Goal: Information Seeking & Learning: Learn about a topic

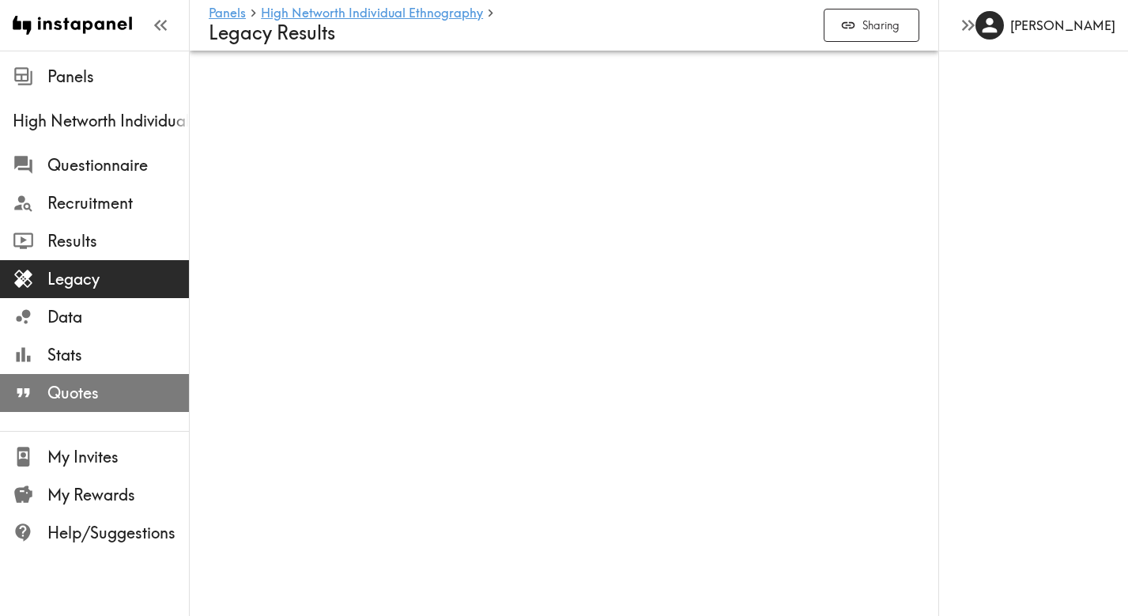
click at [65, 398] on span "Quotes" at bounding box center [118, 393] width 142 height 22
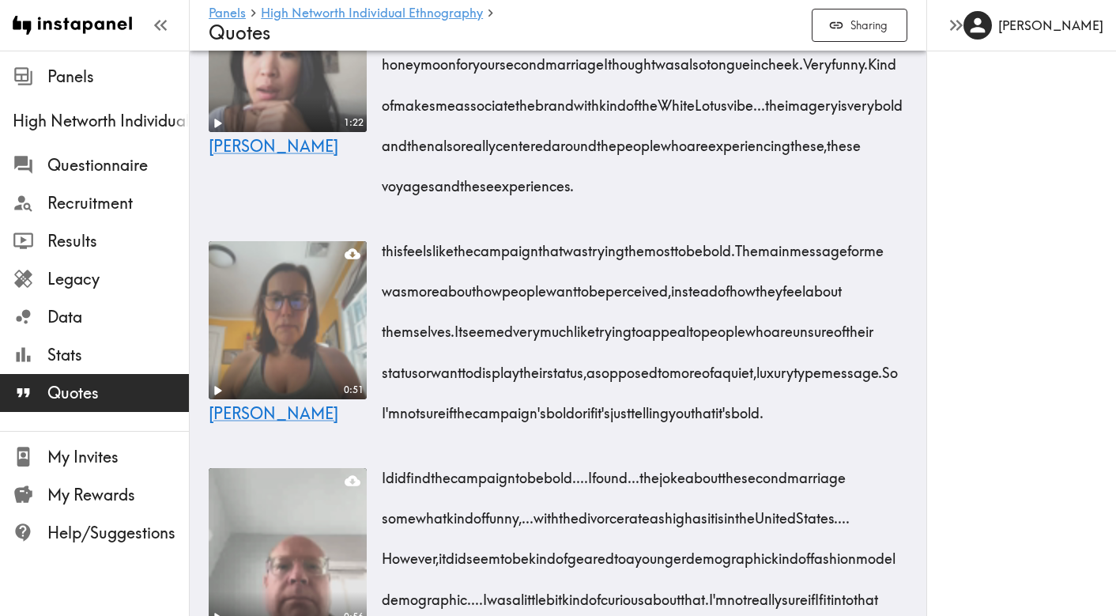
scroll to position [5403, 0]
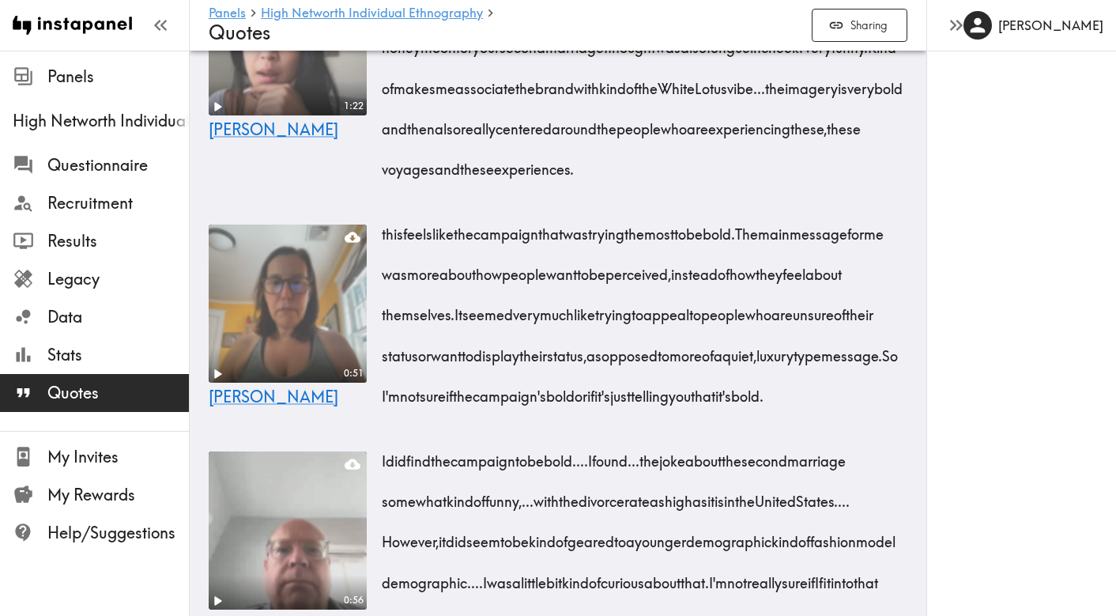
drag, startPoint x: 448, startPoint y: 233, endPoint x: 500, endPoint y: 251, distance: 54.3
click at [491, 179] on span "it's a lot bolder. ... the messaging like unlike your champagne, life is not me…" at bounding box center [646, 68] width 521 height 222
click at [929, 202] on div "[PERSON_NAME]" at bounding box center [1022, 308] width 190 height 616
drag, startPoint x: 503, startPoint y: 194, endPoint x: 482, endPoint y: 276, distance: 84.8
click at [482, 179] on span "it's a lot bolder. ... the messaging like unlike your champagne, life is not me…" at bounding box center [646, 68] width 521 height 222
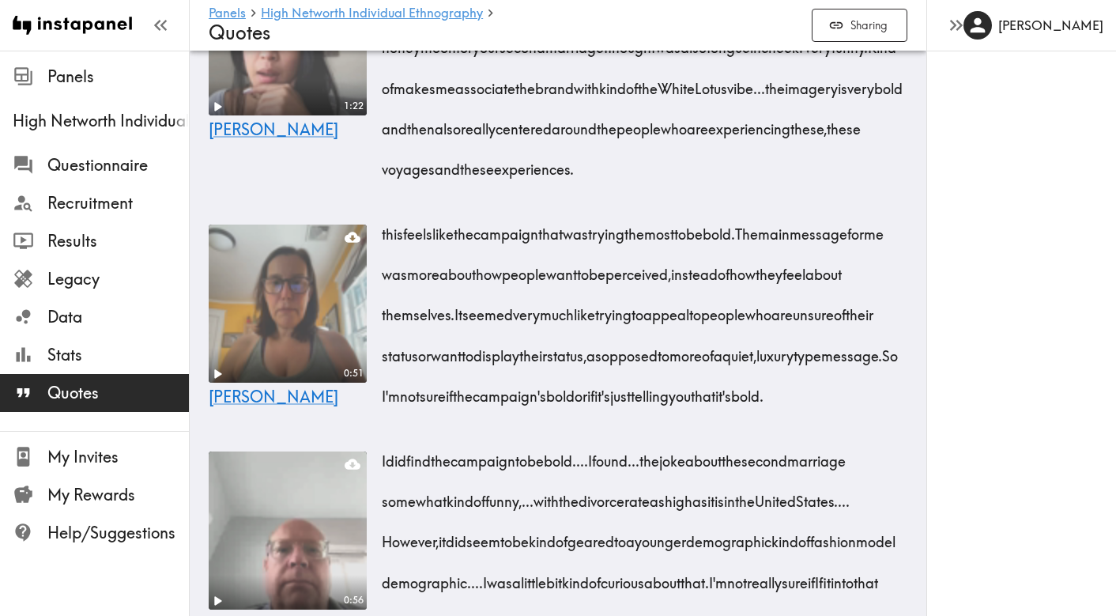
copy span "the messaging like unlike your champagne, life is not meant to be dry. I though…"
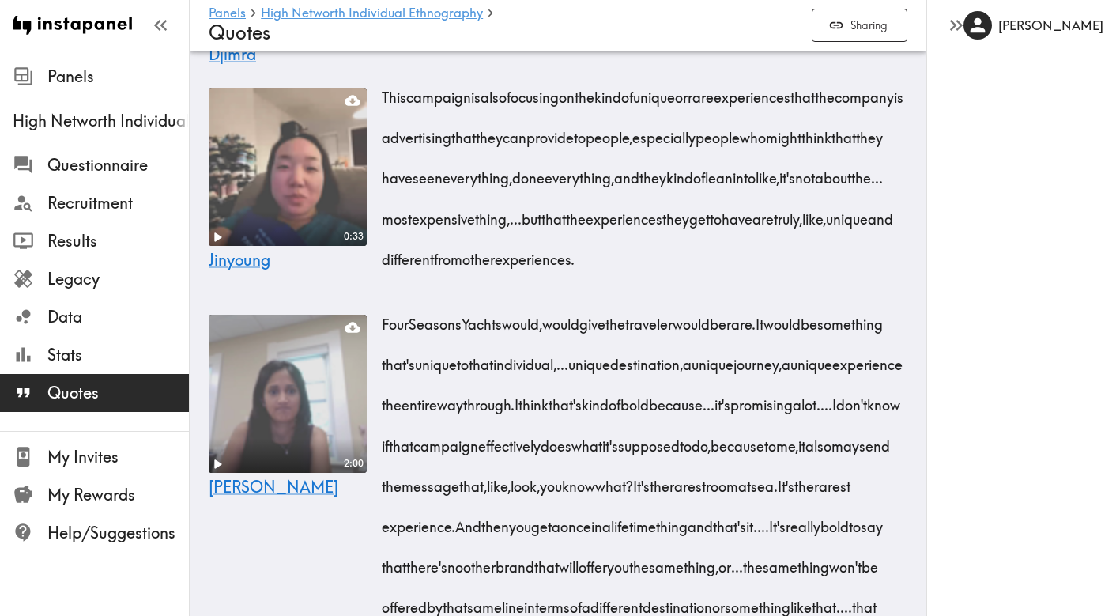
scroll to position [6529, 0]
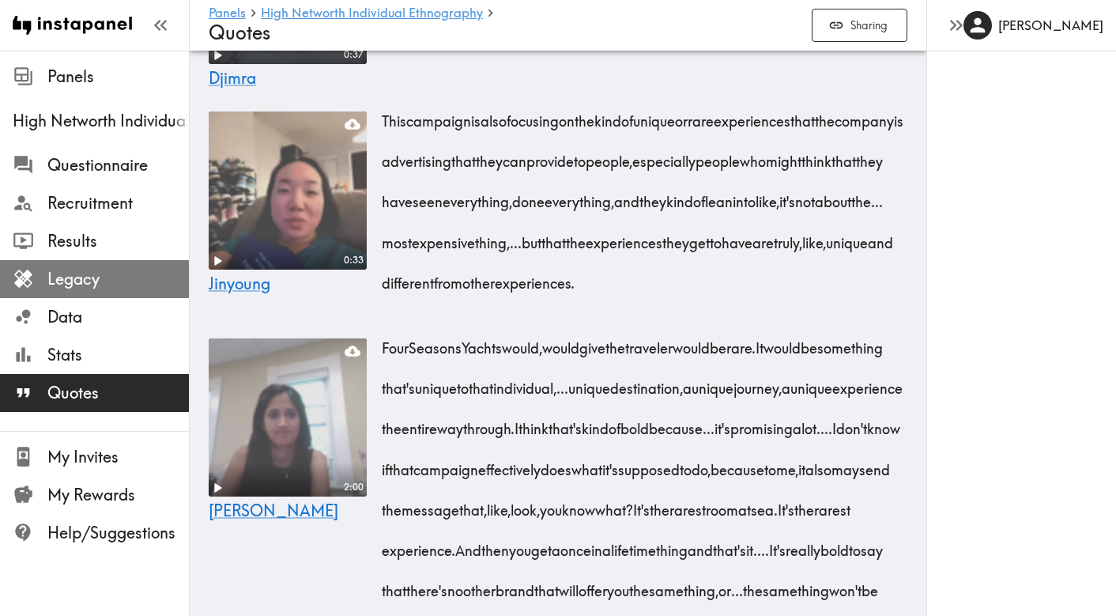
click at [62, 285] on span "Legacy" at bounding box center [118, 279] width 142 height 22
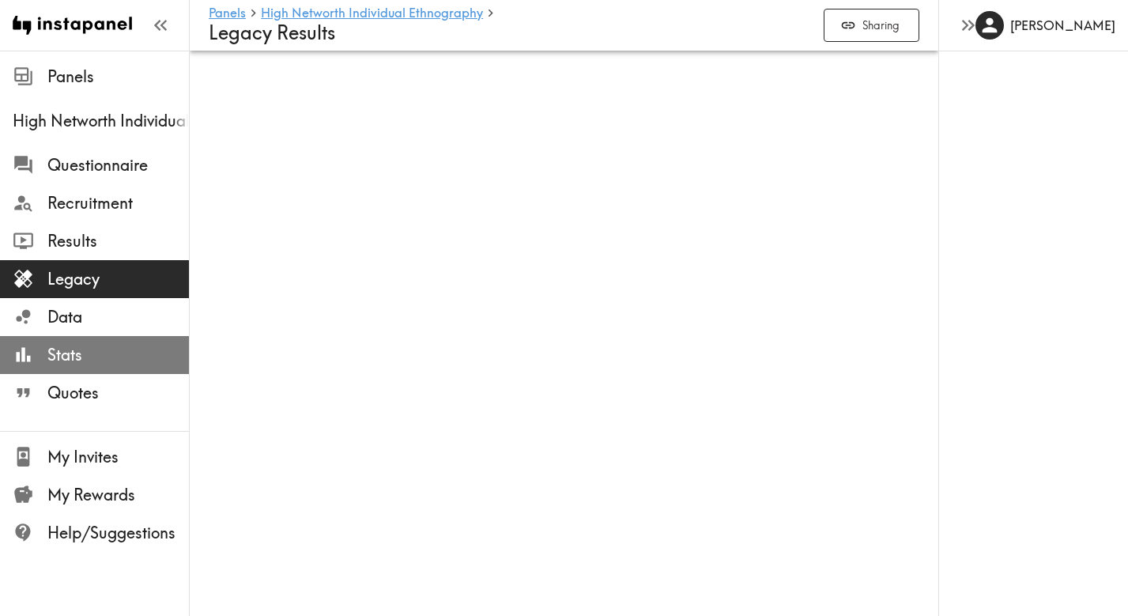
click at [68, 351] on span "Stats" at bounding box center [118, 355] width 142 height 22
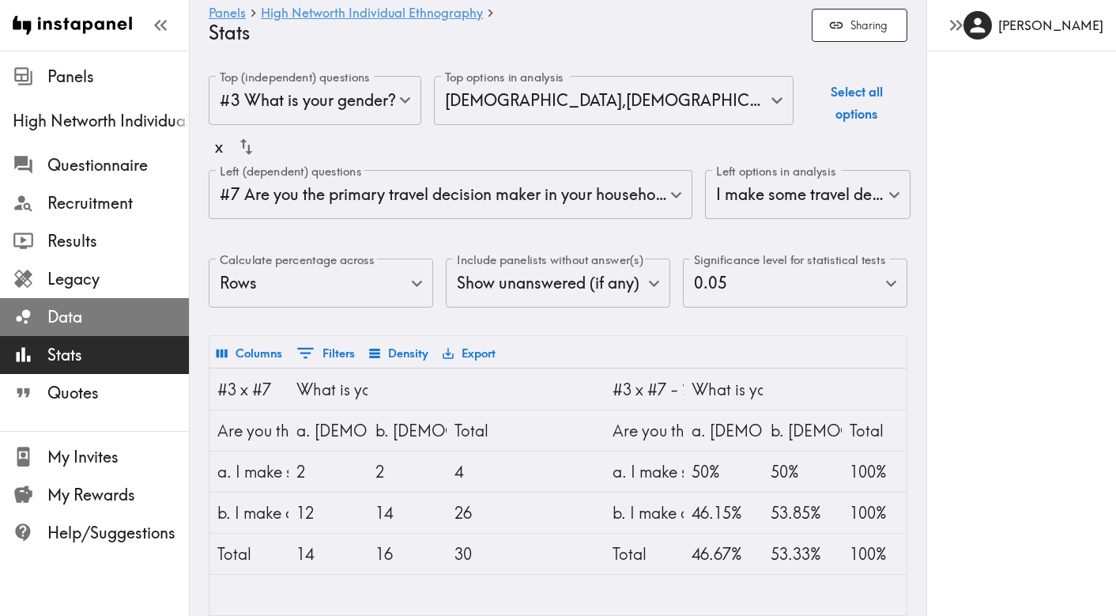
click at [76, 329] on span "Data" at bounding box center [118, 317] width 142 height 28
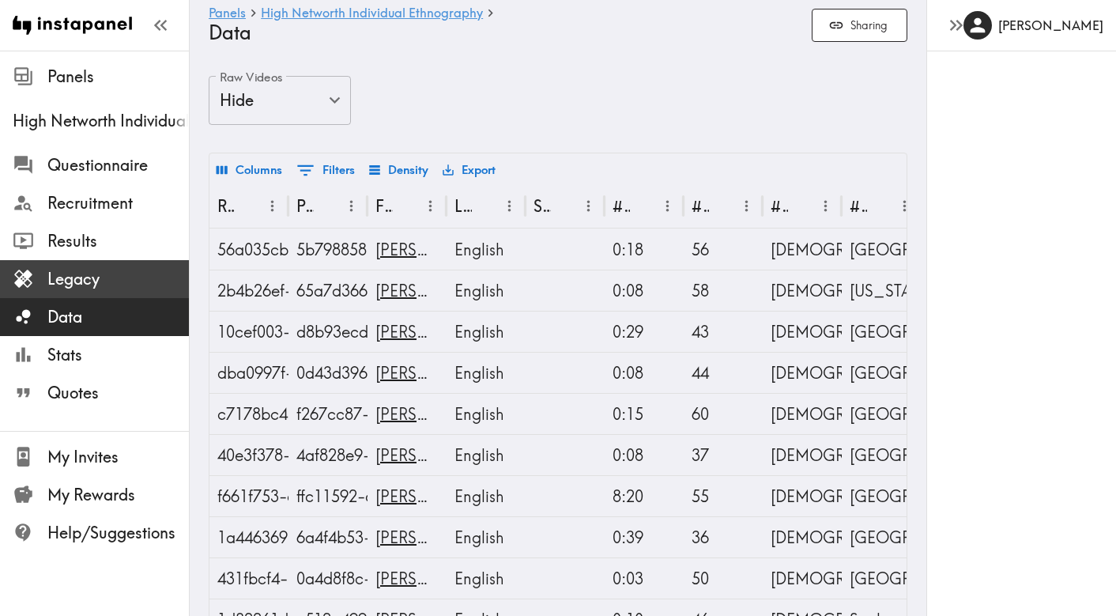
click at [85, 279] on span "Legacy" at bounding box center [118, 279] width 142 height 22
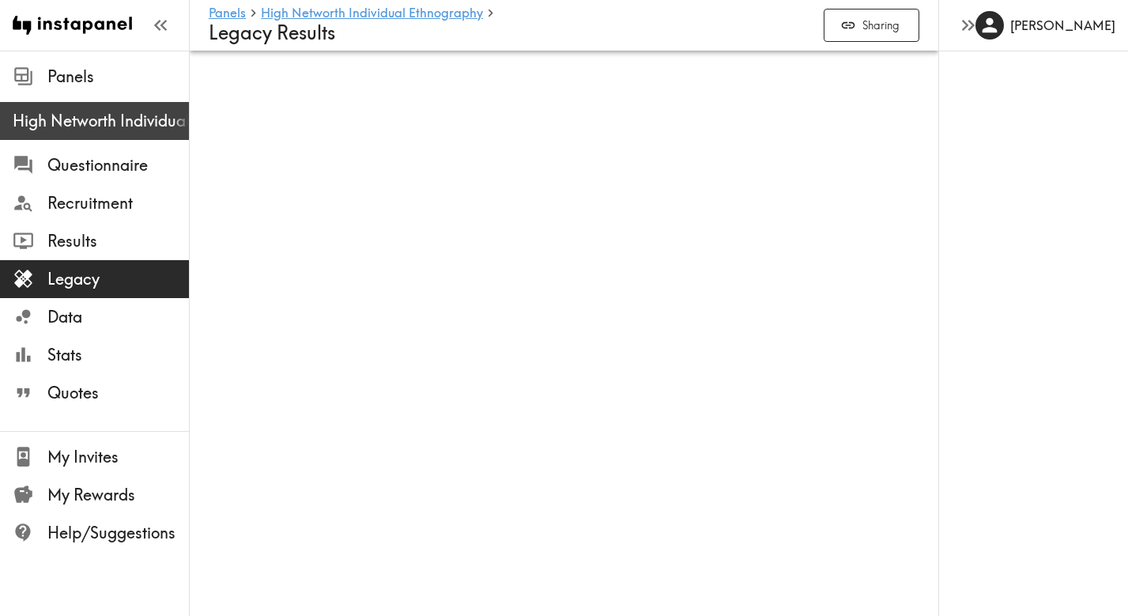
click at [72, 133] on span "High Networth Individual Ethnography" at bounding box center [101, 121] width 176 height 28
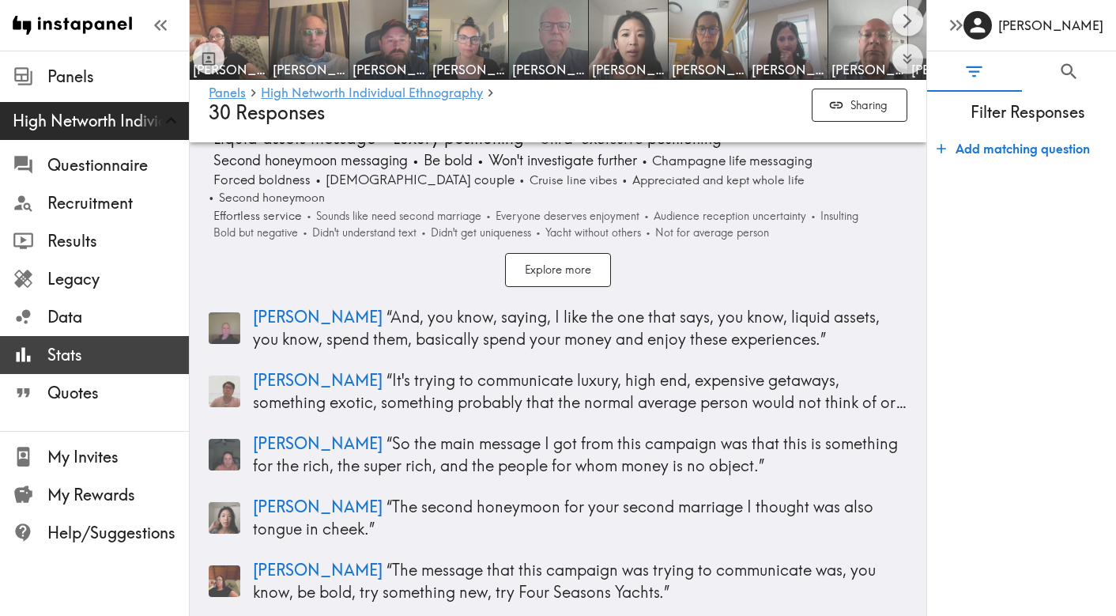
scroll to position [16504, 0]
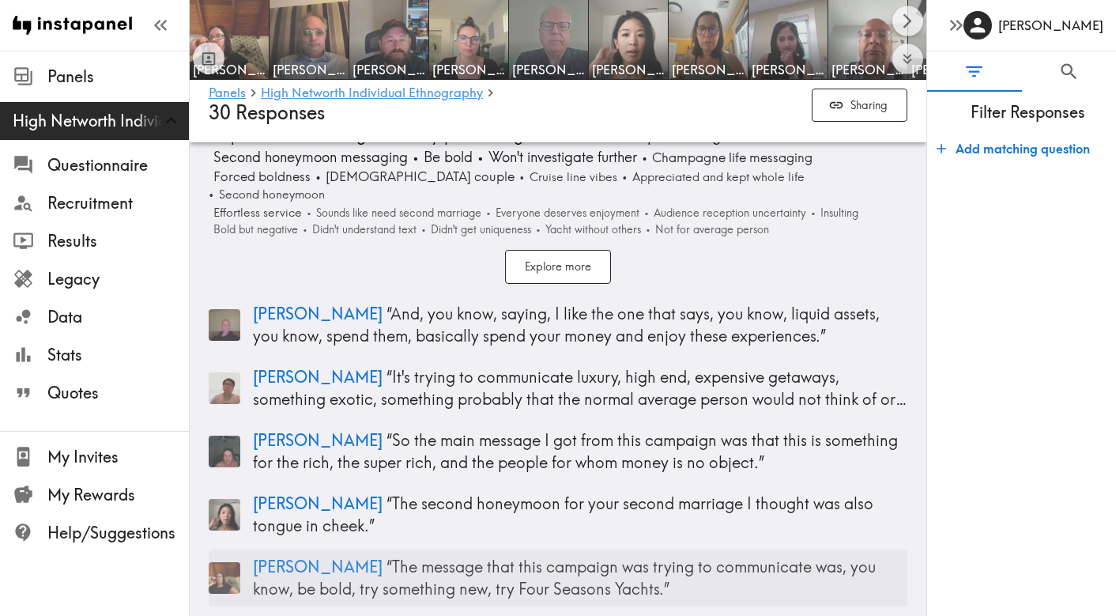
click at [349, 556] on p "Gabrielle “ The message that this campaign was trying to communicate was, you k…" at bounding box center [580, 578] width 655 height 44
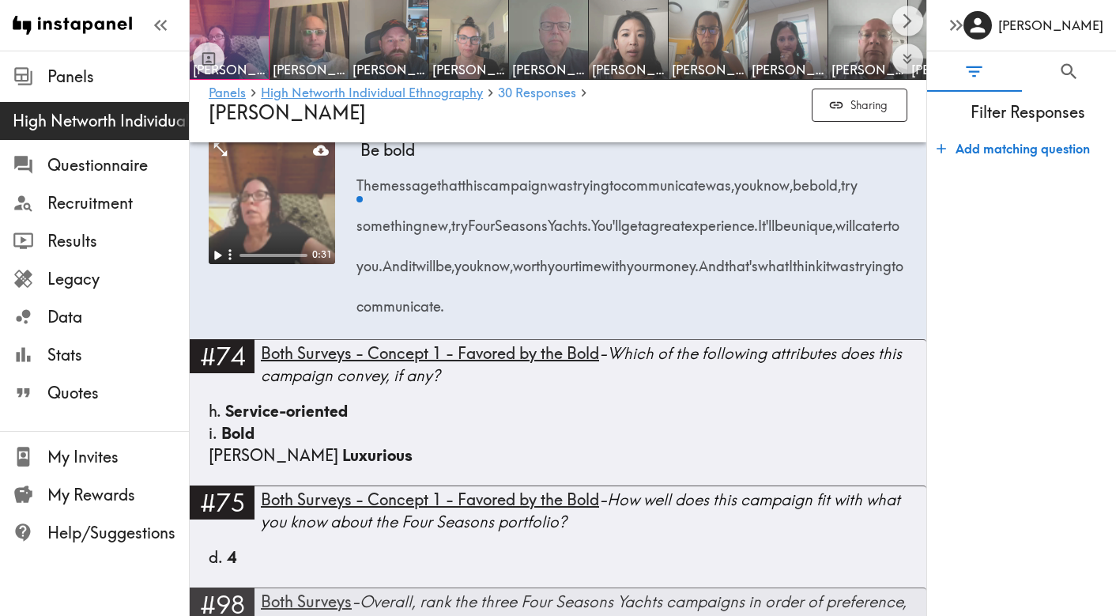
scroll to position [9159, 0]
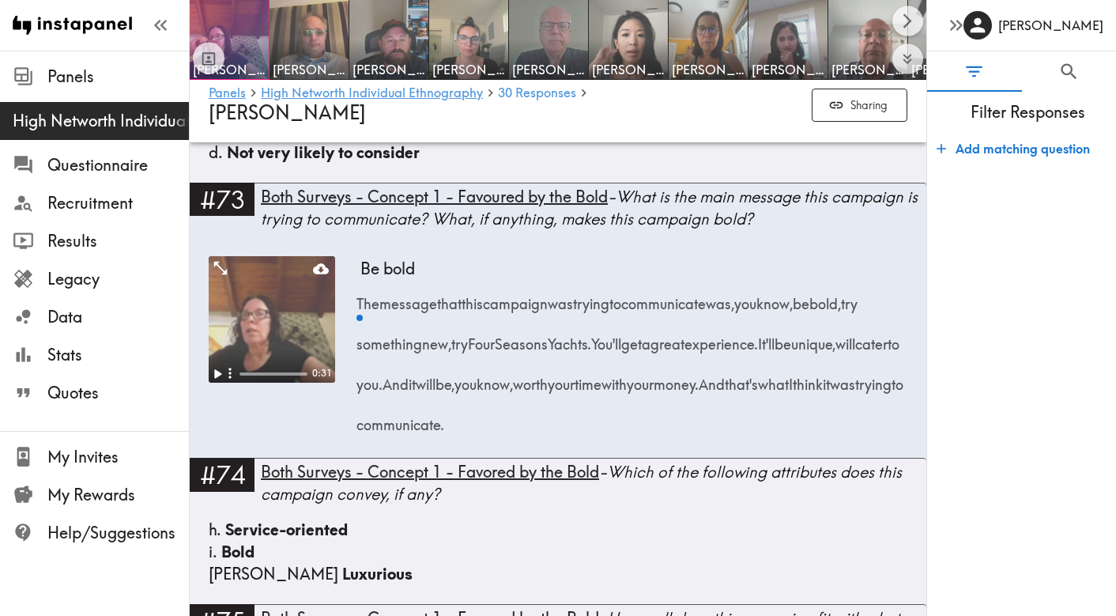
click at [1008, 395] on form "Add matching question" at bounding box center [1021, 367] width 189 height 483
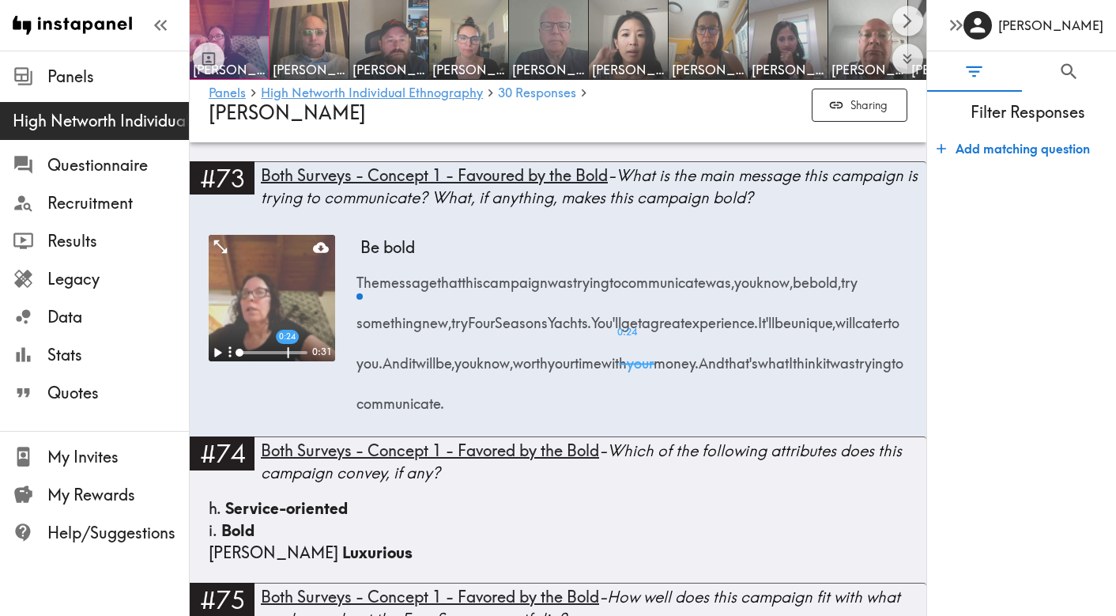
scroll to position [9209, 0]
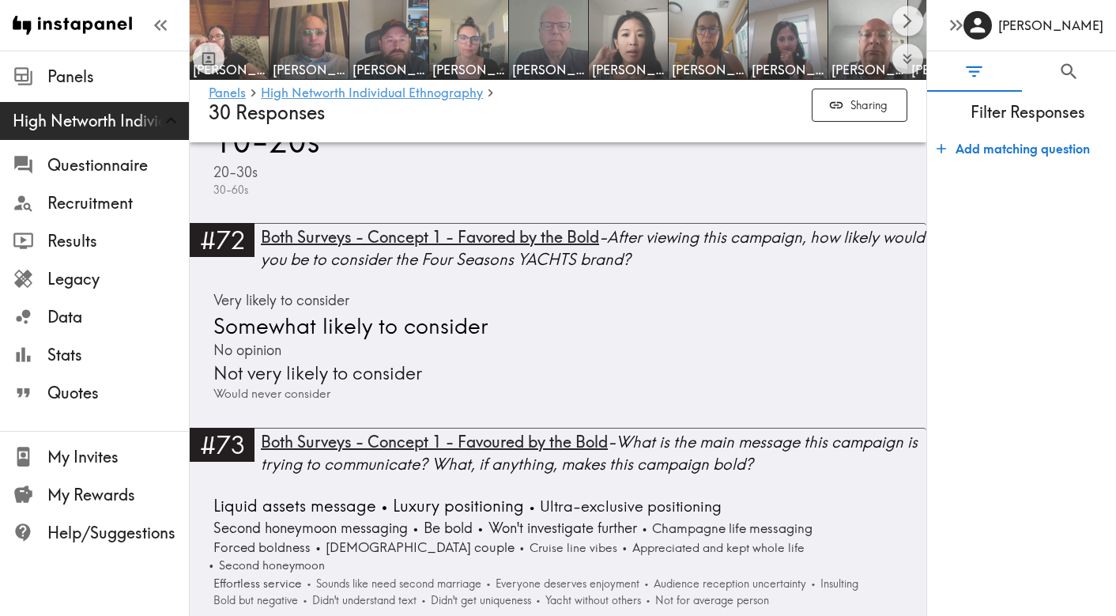
scroll to position [16268, 0]
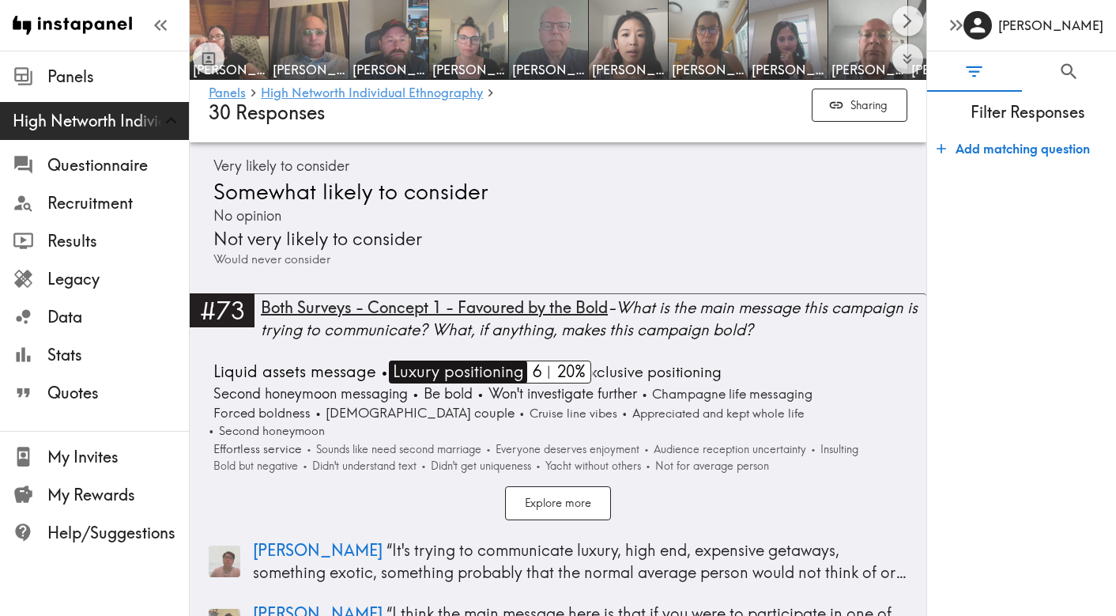
click at [419, 361] on span "Luxury positioning" at bounding box center [456, 372] width 135 height 23
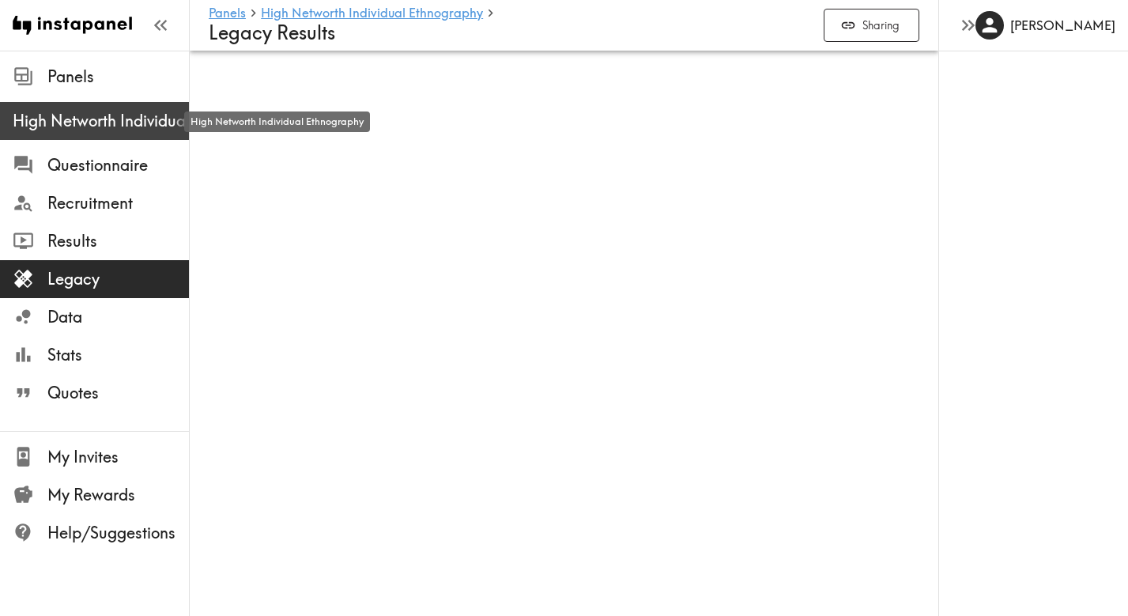
click at [59, 123] on span "High Networth Individual Ethnography" at bounding box center [101, 121] width 176 height 22
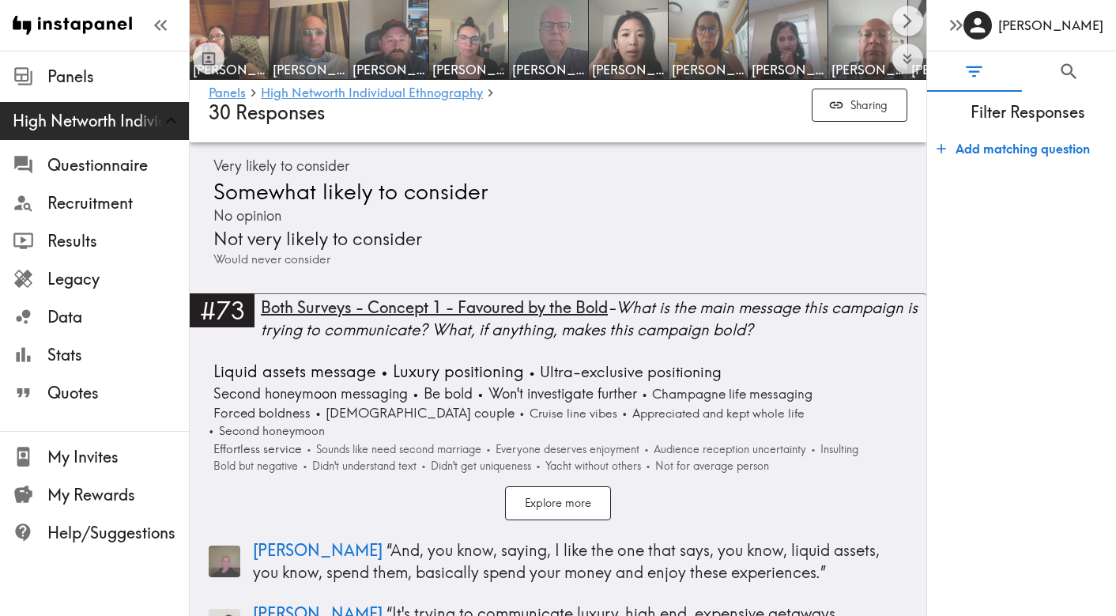
scroll to position [16056, 0]
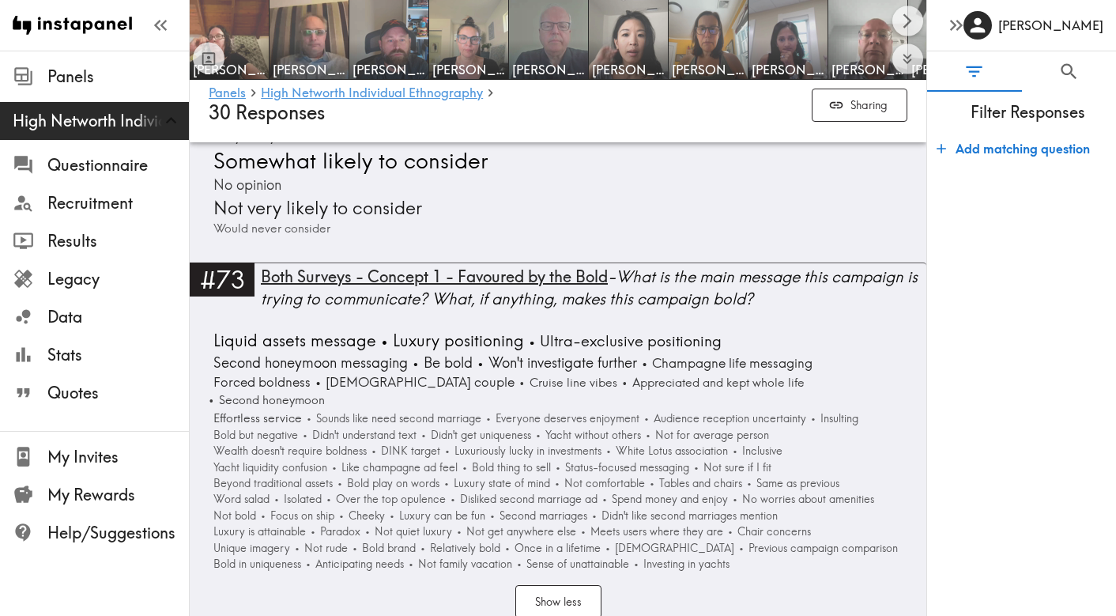
scroll to position [16302, 0]
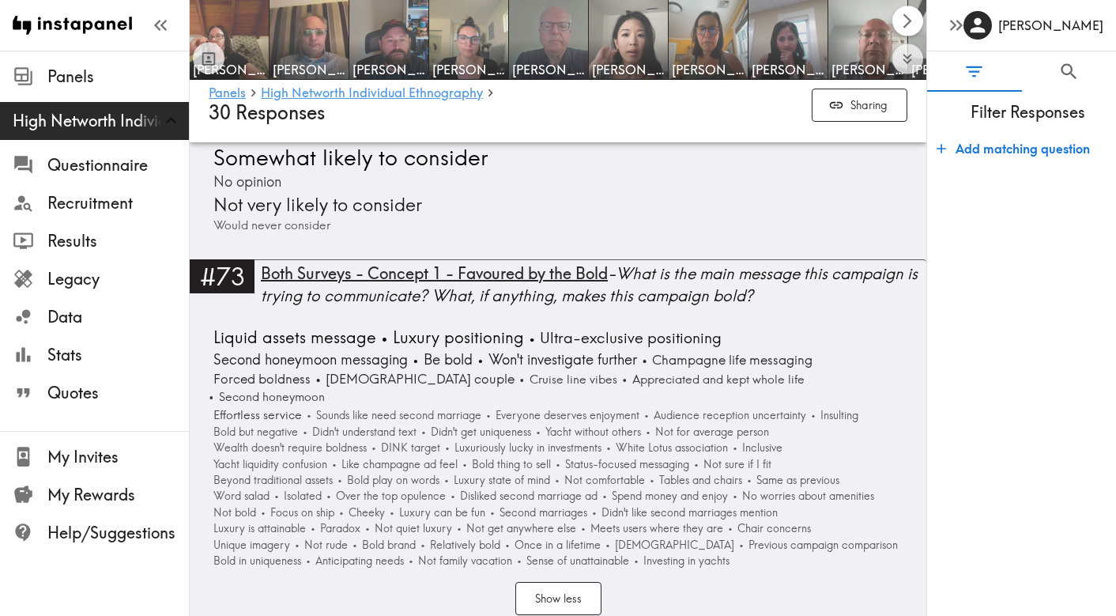
click at [904, 17] on icon "Scroll right" at bounding box center [908, 21] width 18 height 18
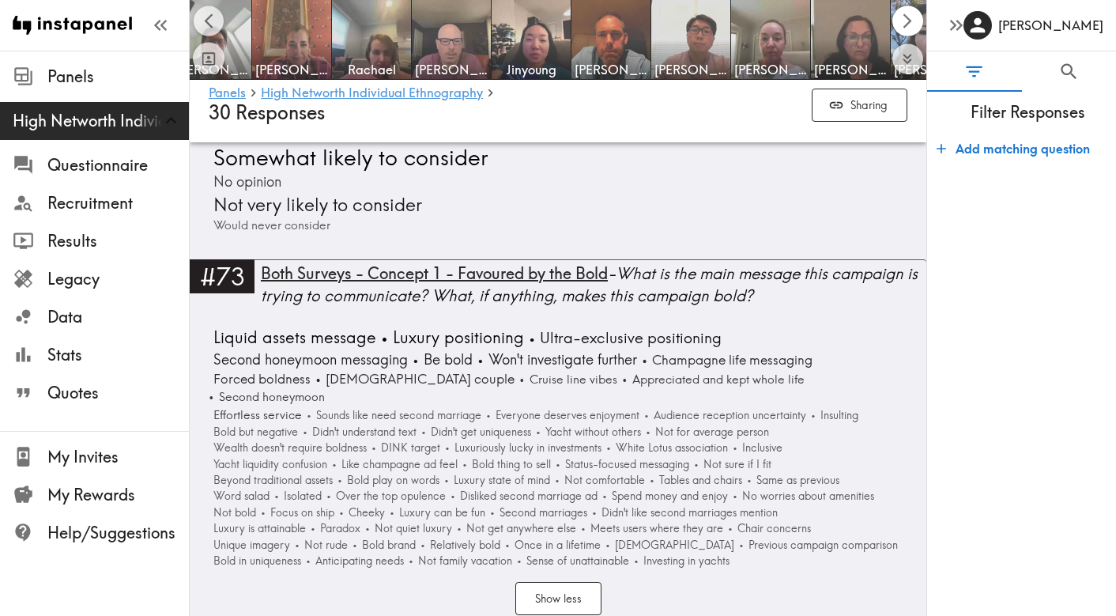
scroll to position [0, 737]
click at [904, 16] on icon "Scroll right" at bounding box center [908, 21] width 18 height 18
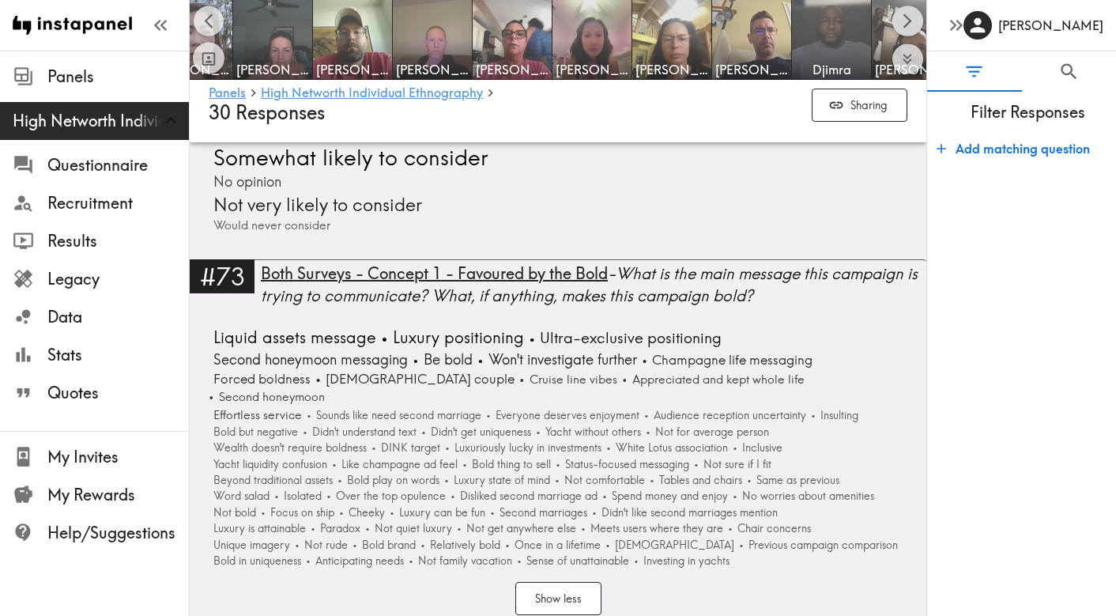
click at [904, 16] on icon "Scroll right" at bounding box center [908, 21] width 18 height 18
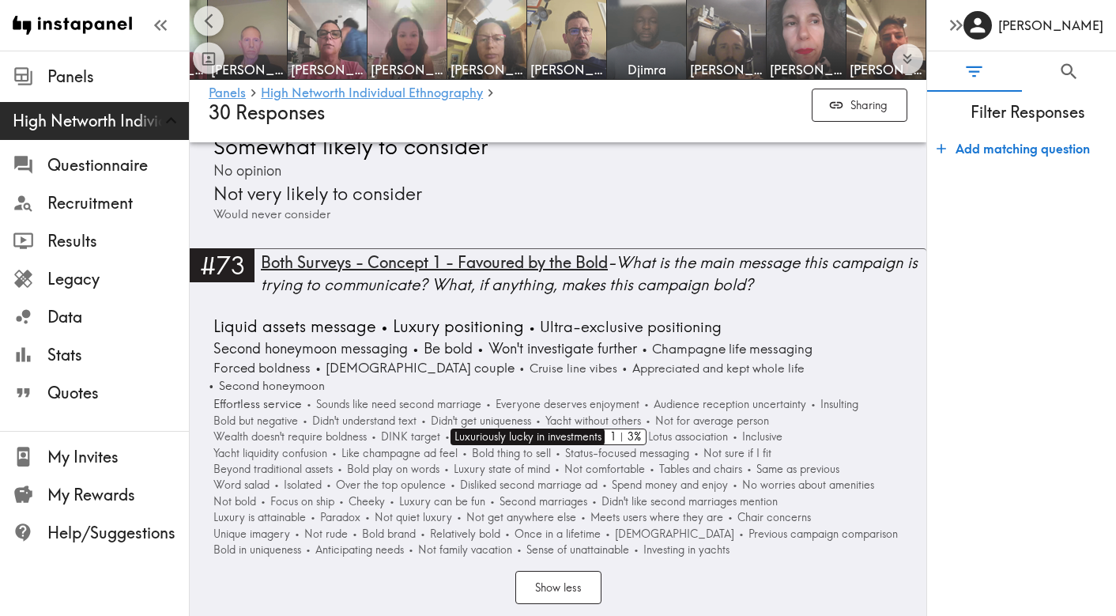
scroll to position [16304, 0]
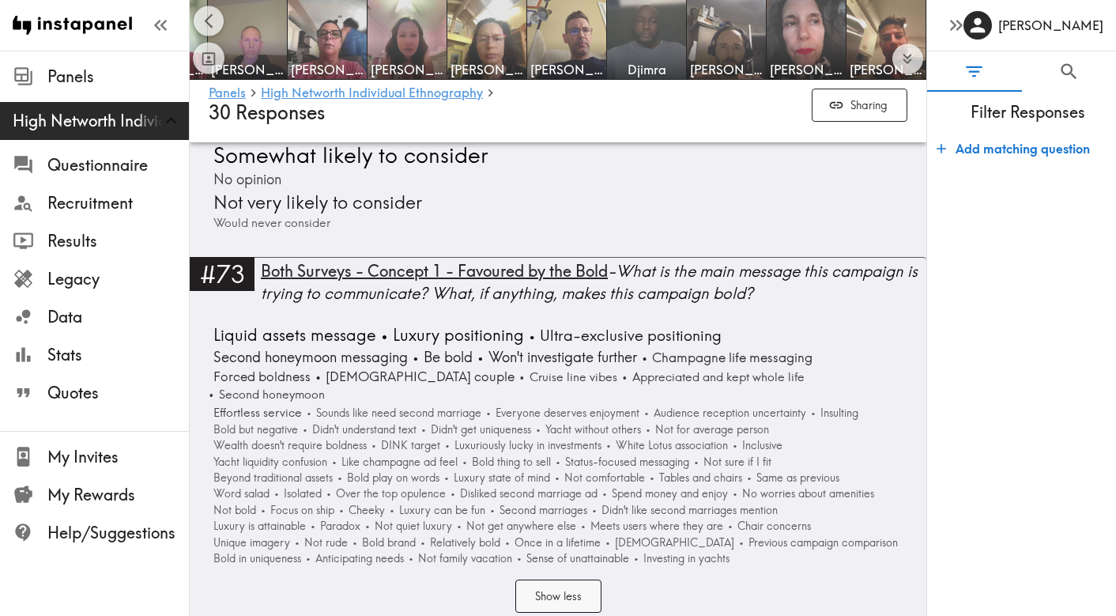
click at [557, 579] on button "Show less" at bounding box center [558, 596] width 86 height 34
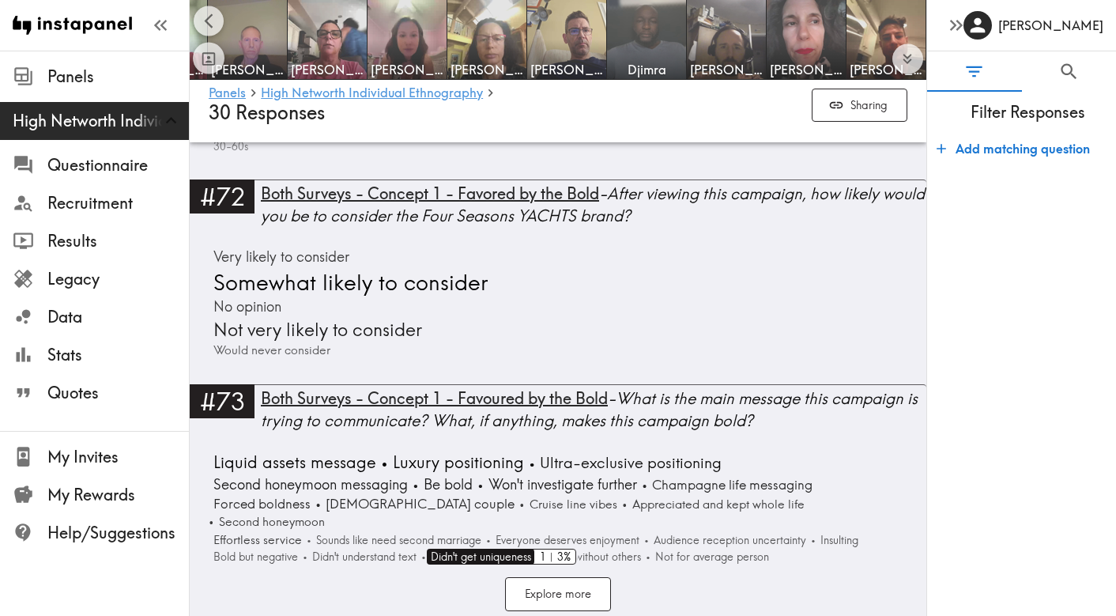
scroll to position [16282, 0]
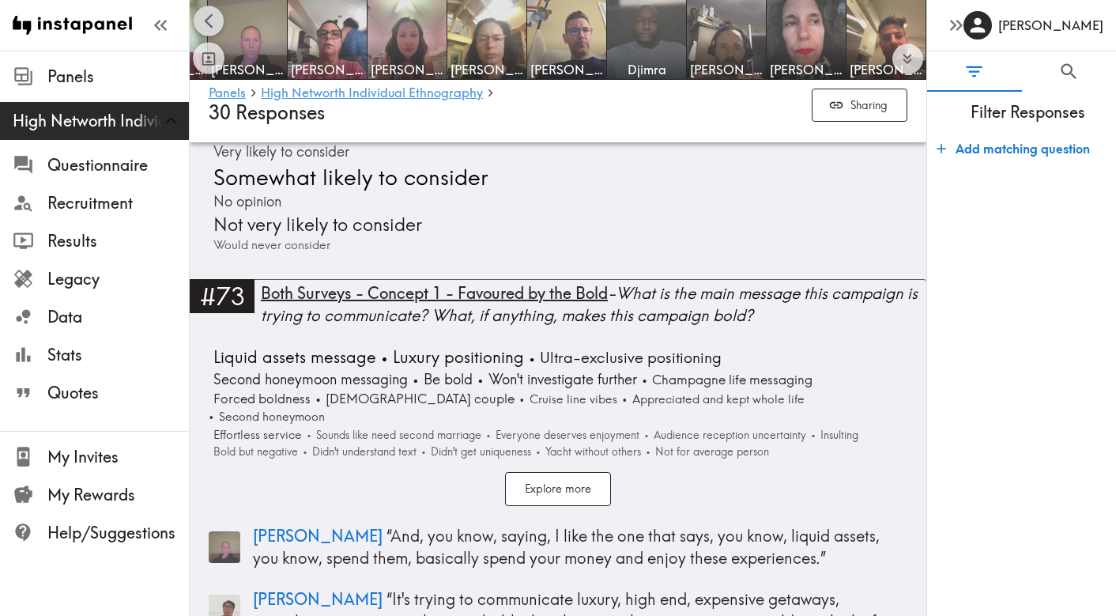
click at [208, 25] on icon "Scroll left" at bounding box center [209, 21] width 18 height 18
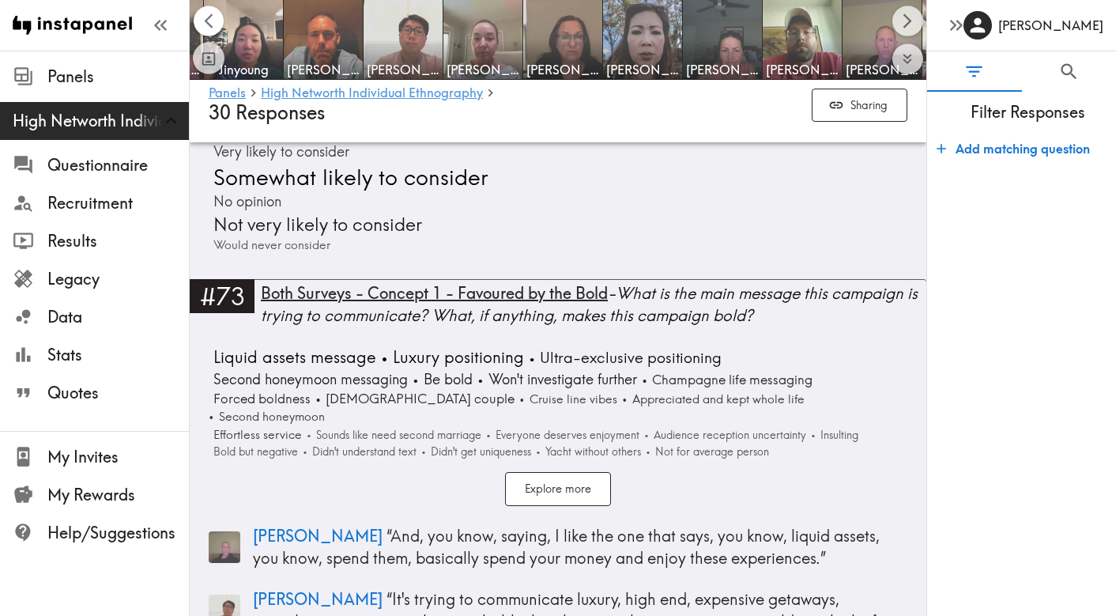
scroll to position [0, 922]
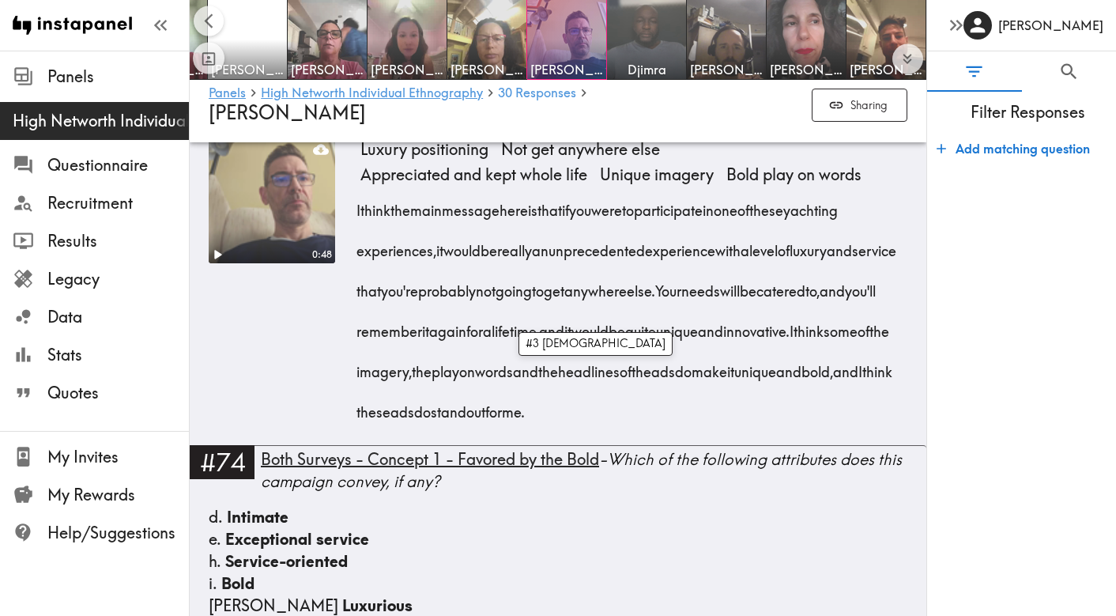
scroll to position [6857, 0]
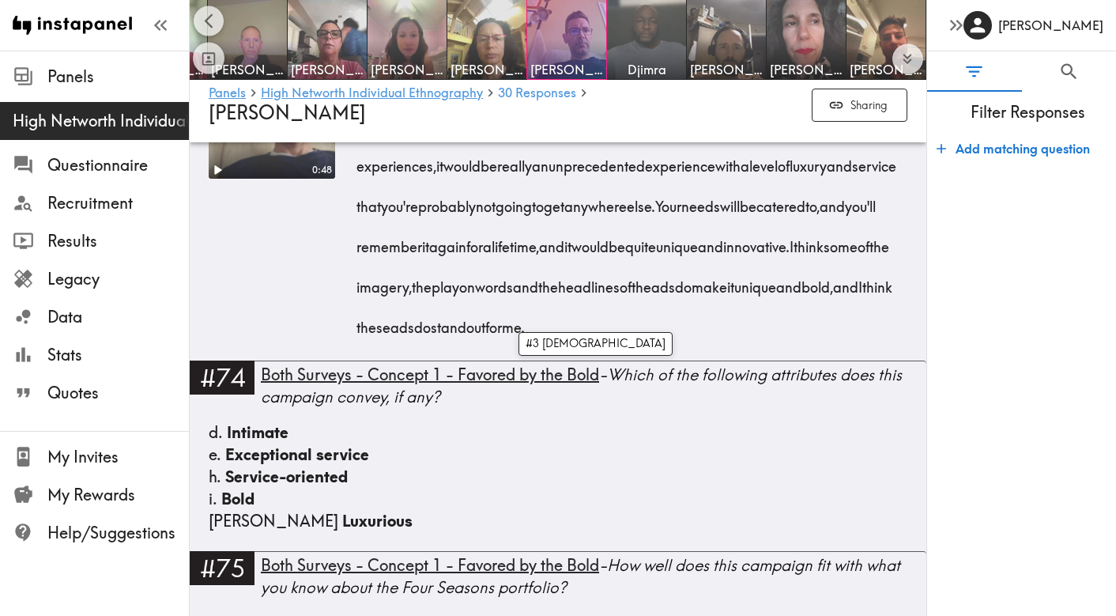
click at [266, 361] on div "0:48" at bounding box center [272, 206] width 126 height 308
click at [1002, 345] on form "Add matching question" at bounding box center [1021, 367] width 189 height 483
drag, startPoint x: 810, startPoint y: 296, endPoint x: 825, endPoint y: 342, distance: 48.8
click at [825, 342] on div "I think the main message here is that if you were to participate in one of thes…" at bounding box center [634, 221] width 547 height 243
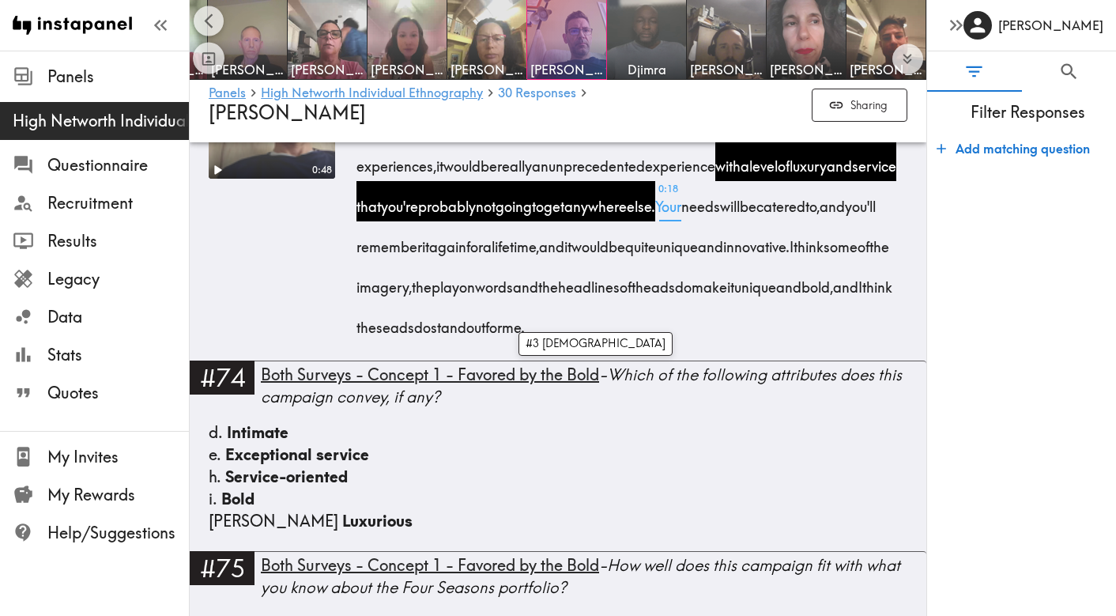
copy span "with a level of luxury and service that you're probably not going to get anywhe…"
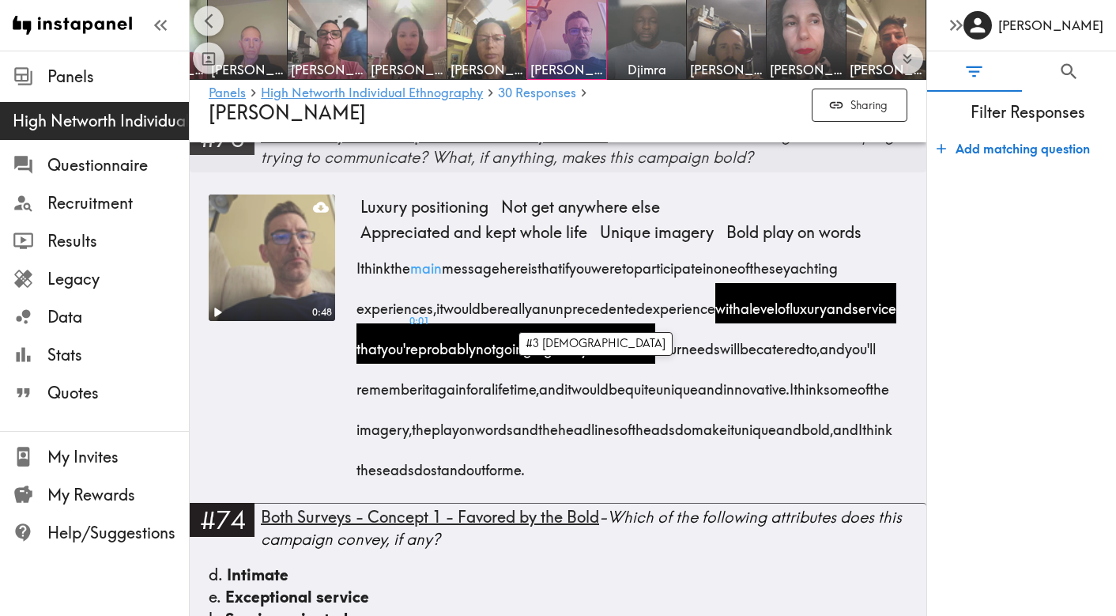
scroll to position [6601, 0]
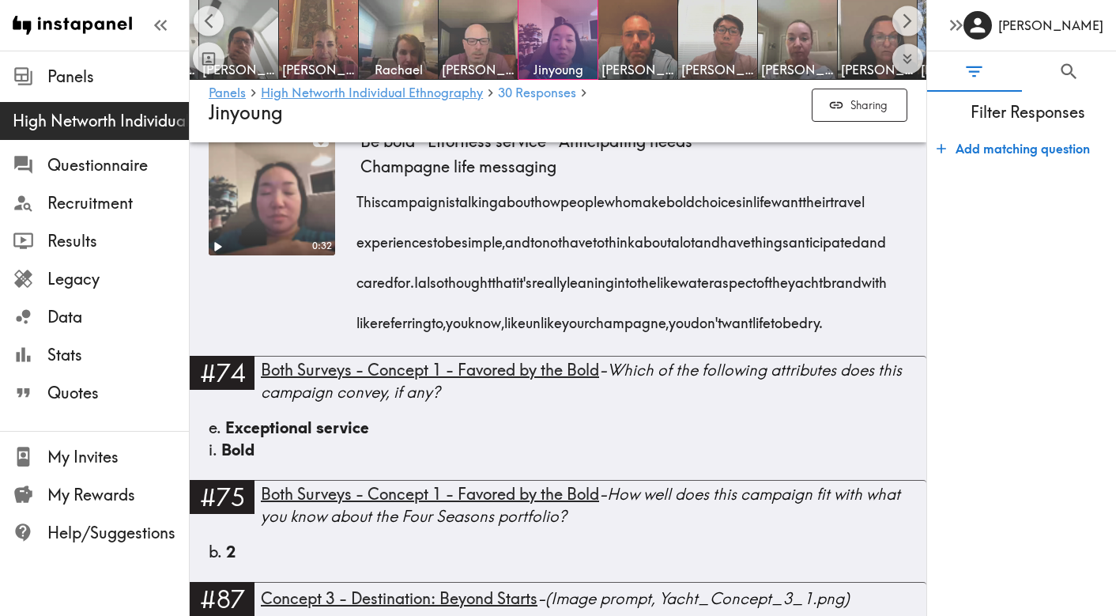
scroll to position [6103, 0]
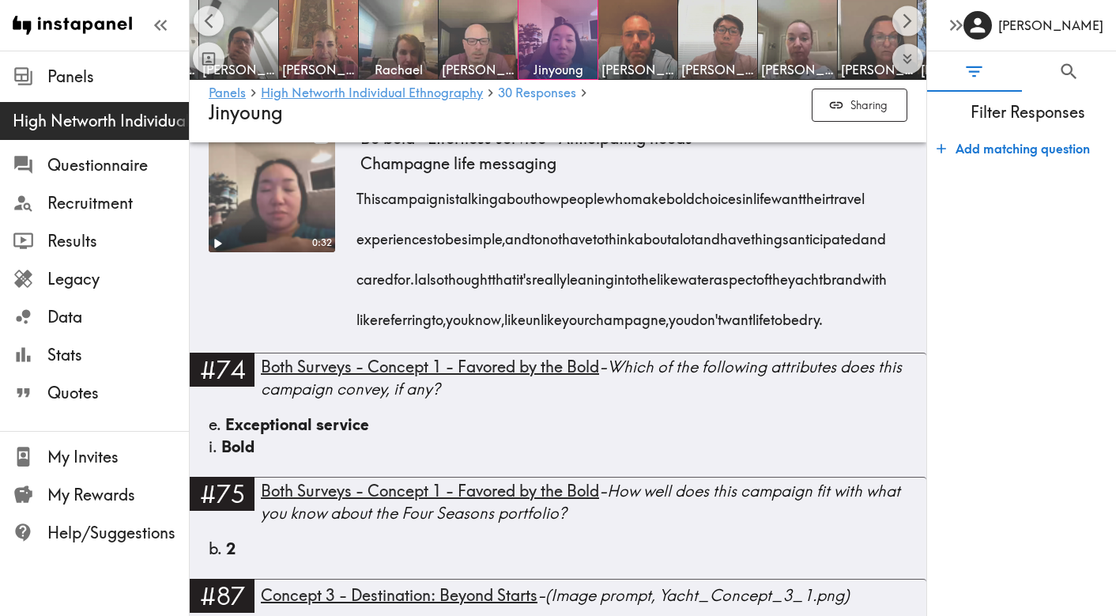
drag, startPoint x: 587, startPoint y: 322, endPoint x: 529, endPoint y: 406, distance: 102.4
click at [529, 335] on div "This campaign is talking about how people who make bold choices in life want th…" at bounding box center [634, 254] width 547 height 162
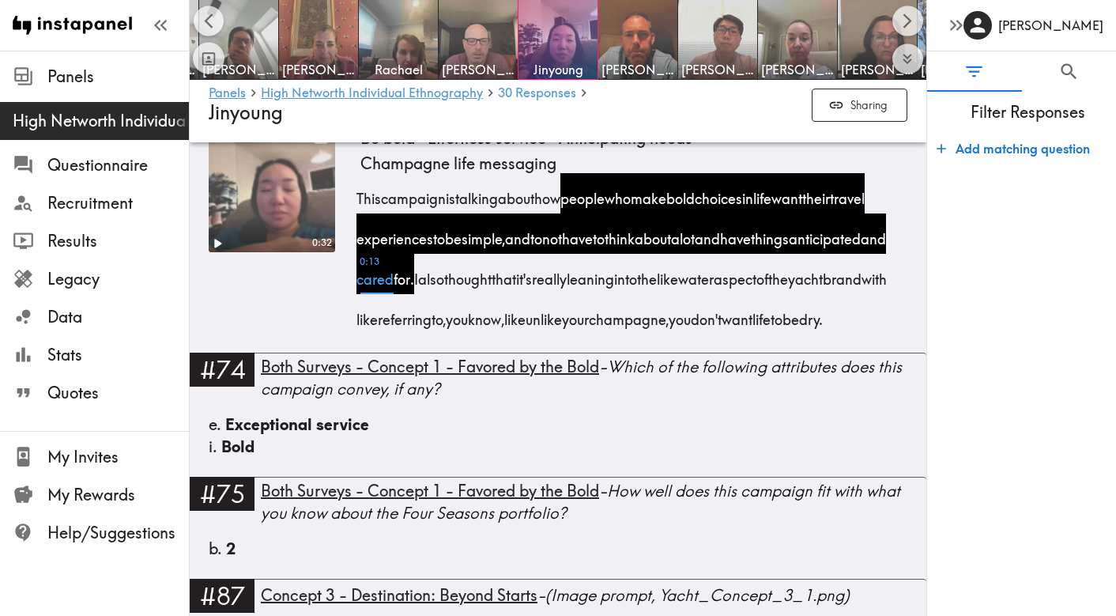
copy span "people who make bold choices in life want their travel experiences to be simple…"
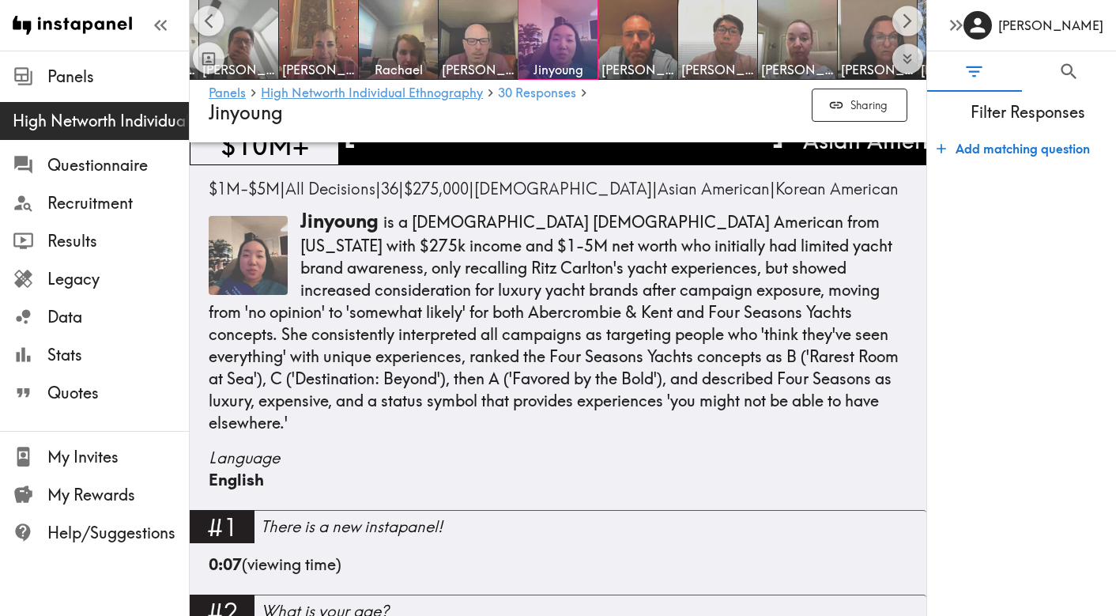
scroll to position [164, 0]
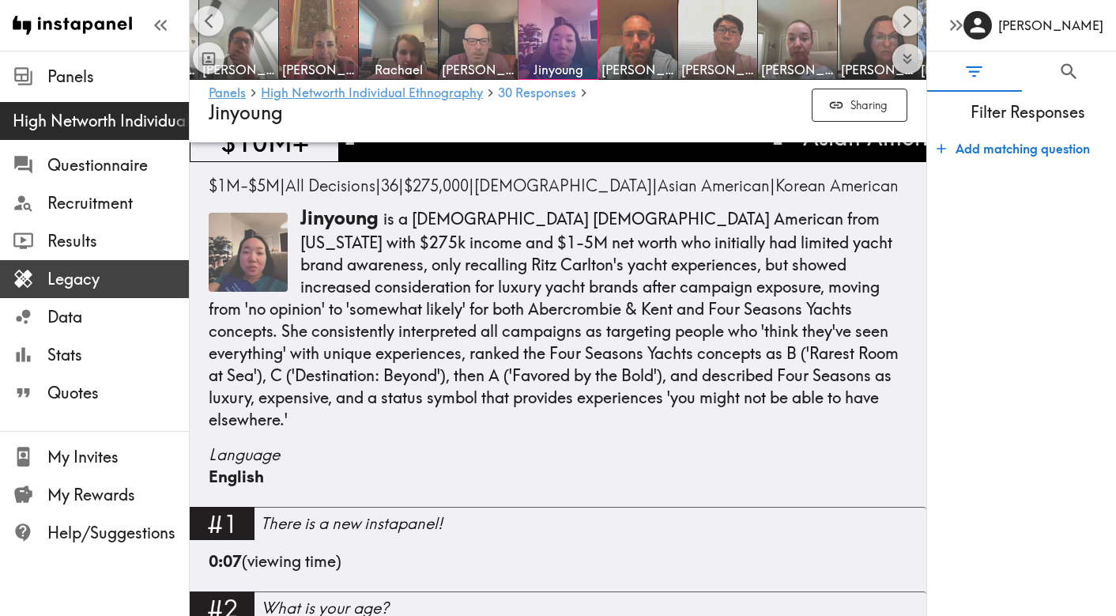
click at [75, 281] on span "Legacy" at bounding box center [118, 279] width 142 height 22
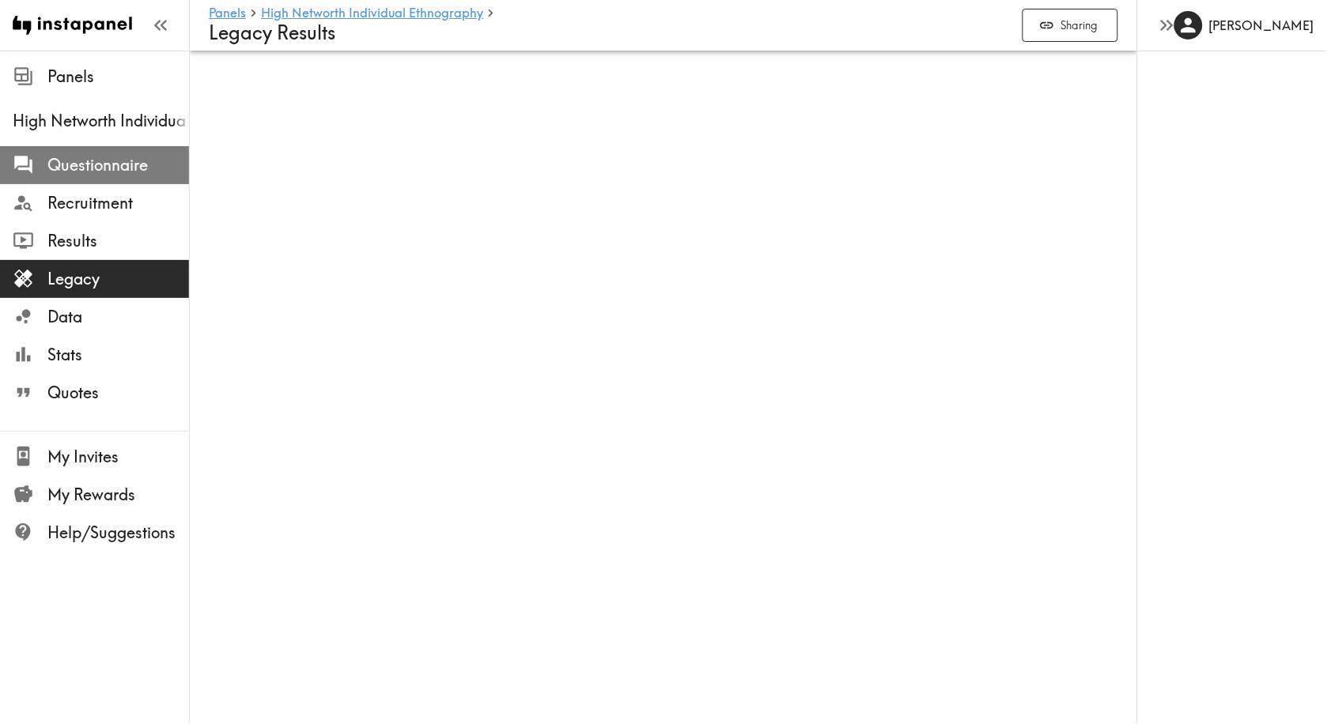
click at [92, 157] on span "Questionnaire" at bounding box center [118, 165] width 142 height 22
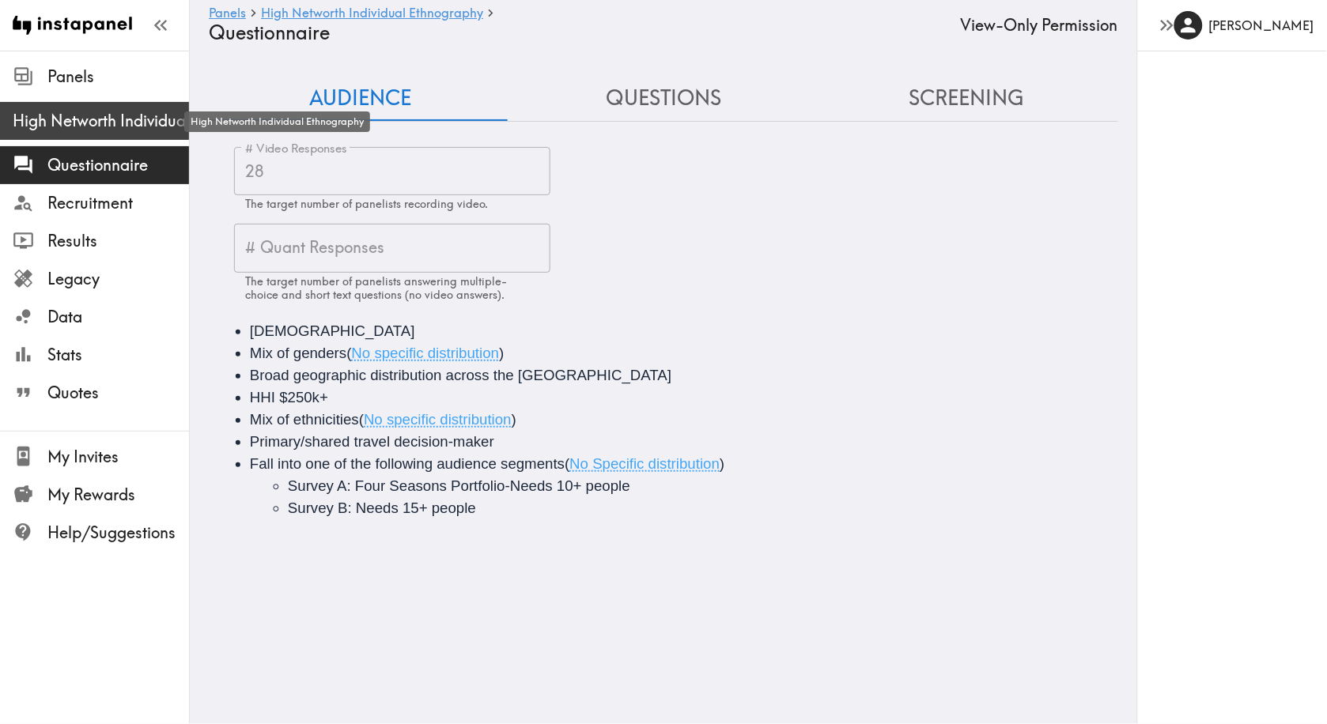
click at [85, 118] on span "High Networth Individual Ethnography" at bounding box center [101, 121] width 176 height 22
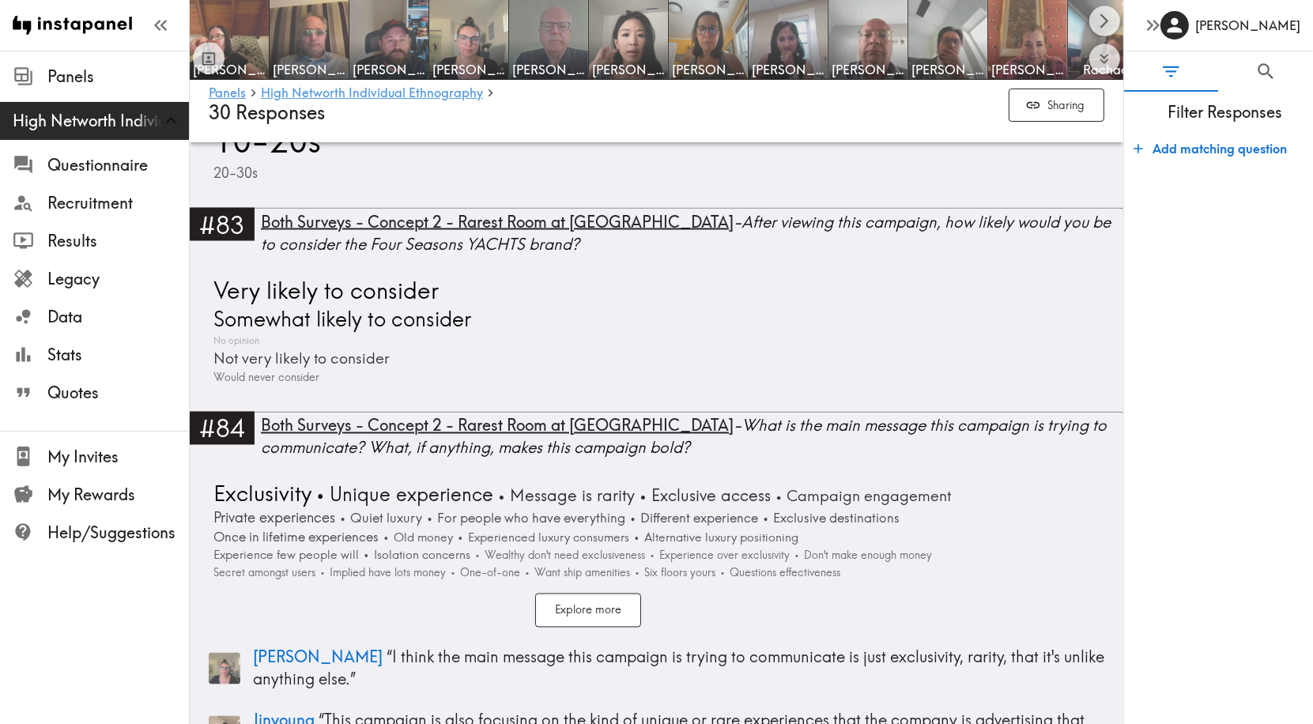
scroll to position [18306, 0]
